Goal: Information Seeking & Learning: Learn about a topic

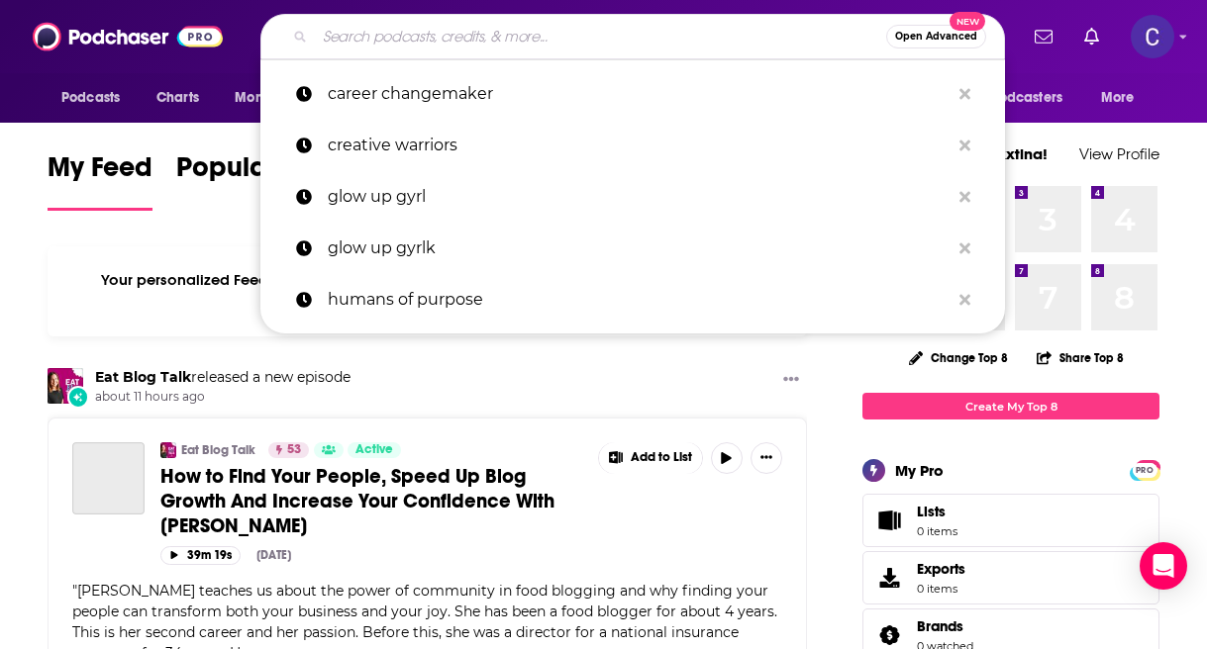
click at [487, 44] on input "Search podcasts, credits, & more..." at bounding box center [600, 37] width 571 height 32
paste input "Boss Bitch Radio w/IFBB Pro, [PERSON_NAME]"
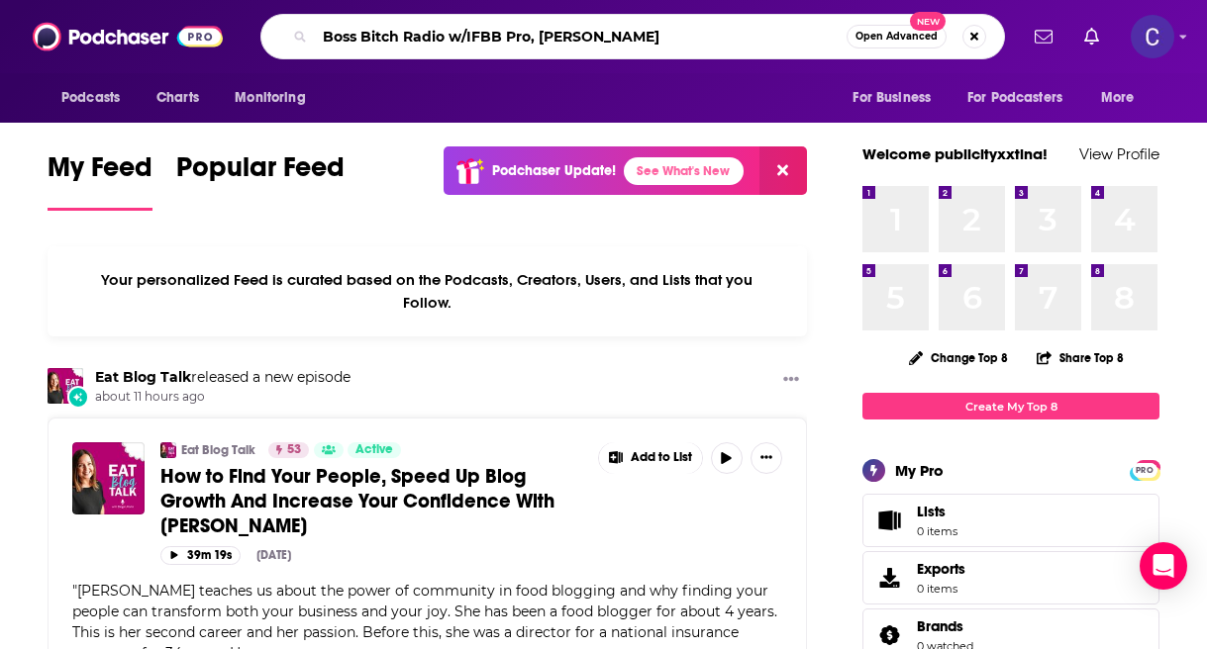
type input "Boss Bitch Radio w/IFBB Pro, [PERSON_NAME]"
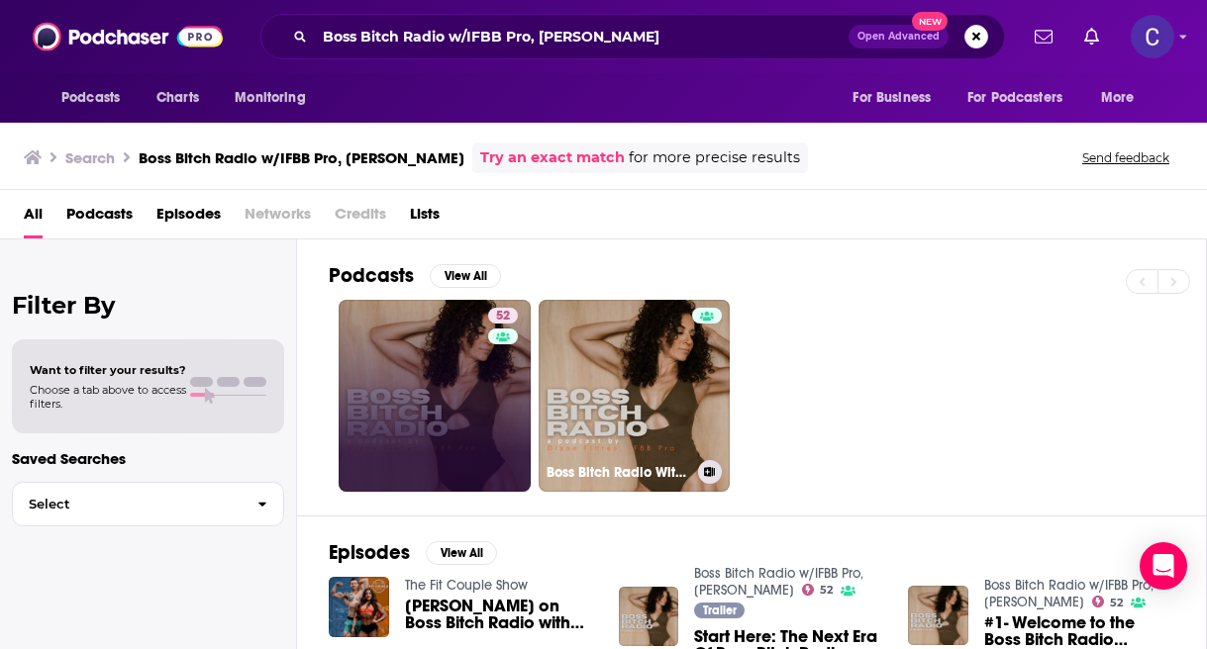
click at [462, 425] on link "52" at bounding box center [435, 396] width 192 height 192
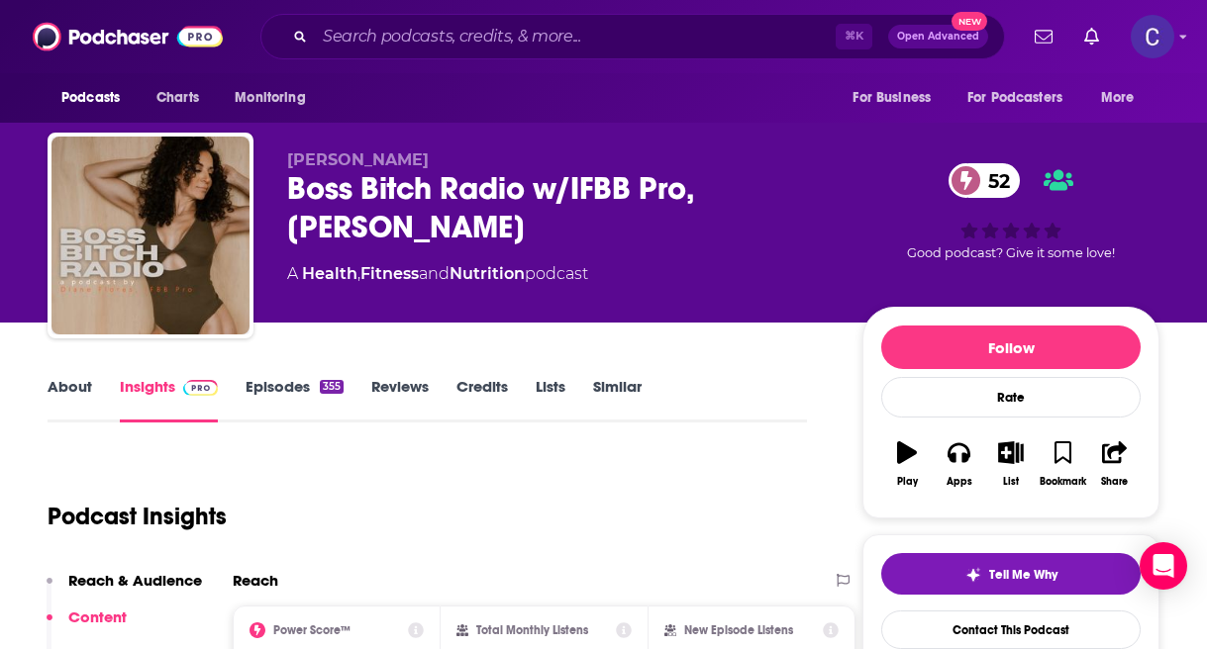
click at [285, 397] on link "Episodes 355" at bounding box center [295, 400] width 98 height 46
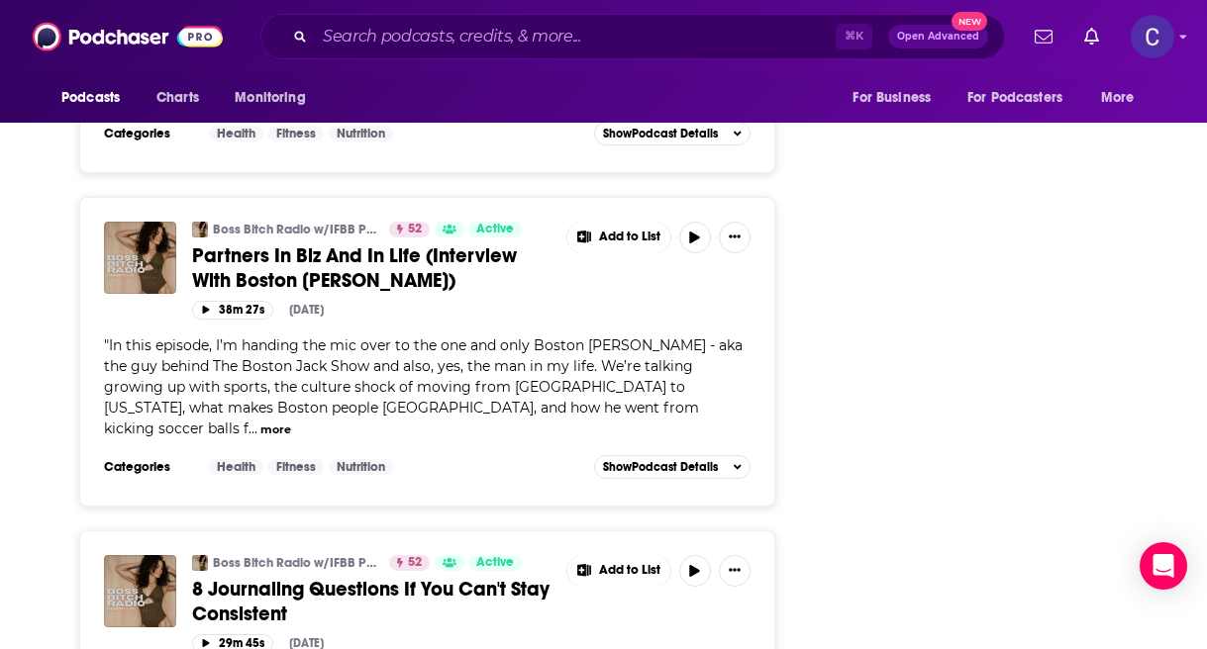
scroll to position [3504, 0]
